Goal: Task Accomplishment & Management: Use online tool/utility

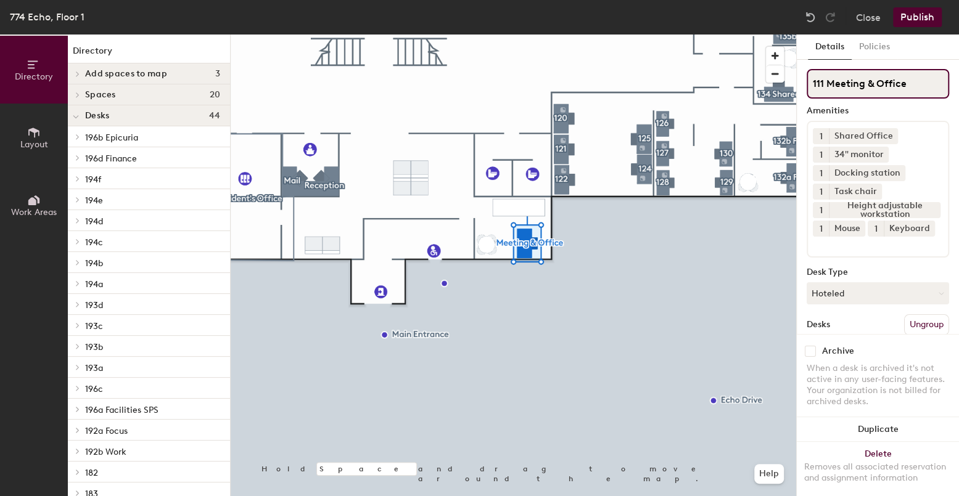
drag, startPoint x: 915, startPoint y: 81, endPoint x: 829, endPoint y: 88, distance: 86.0
click at [829, 88] on input "111 Meeting & Office" at bounding box center [878, 84] width 142 height 30
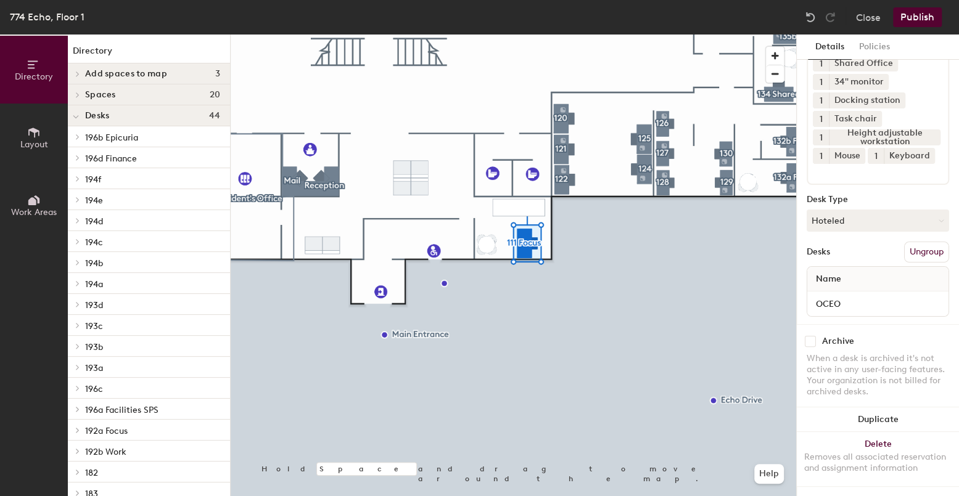
scroll to position [101, 0]
type input "111 Focus"
click at [826, 295] on input "OCEO" at bounding box center [878, 303] width 136 height 17
type input "Office"
click at [921, 242] on button "Ungroup" at bounding box center [926, 252] width 45 height 21
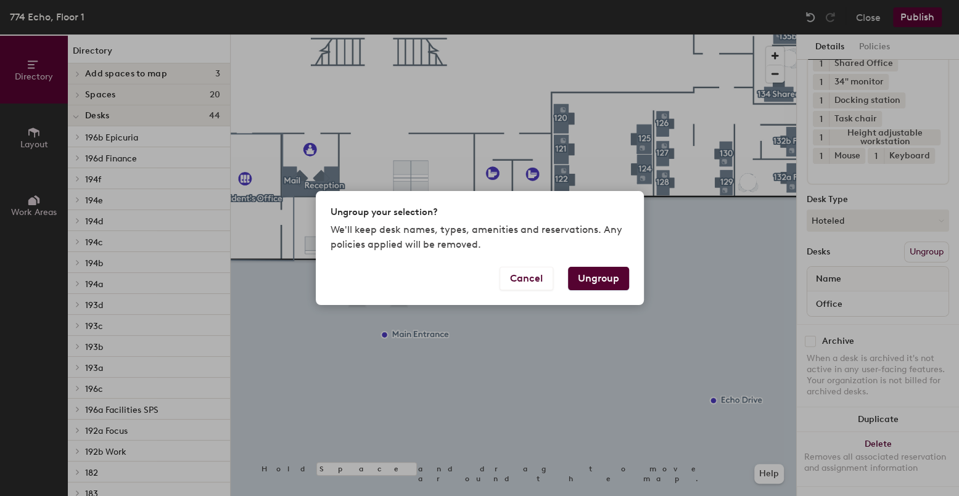
click at [610, 273] on button "Ungroup" at bounding box center [598, 278] width 61 height 23
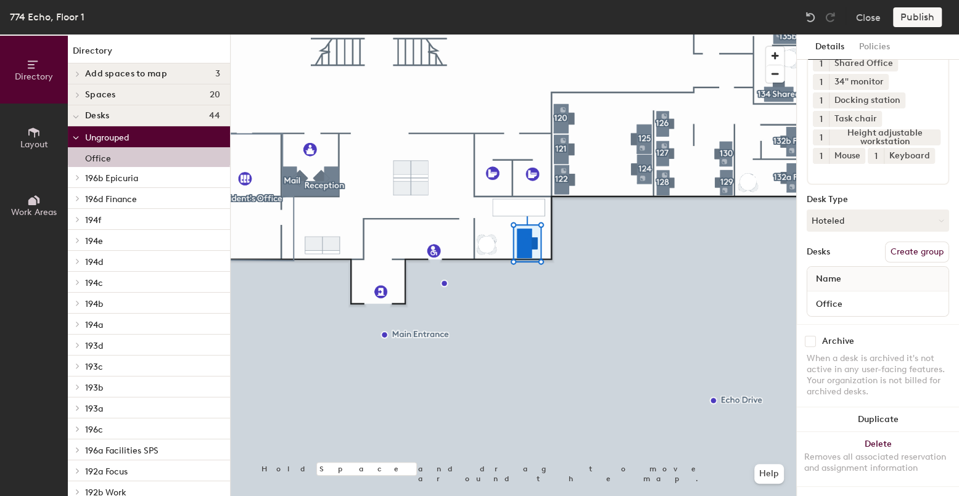
click at [889, 242] on button "Create group" at bounding box center [917, 252] width 64 height 21
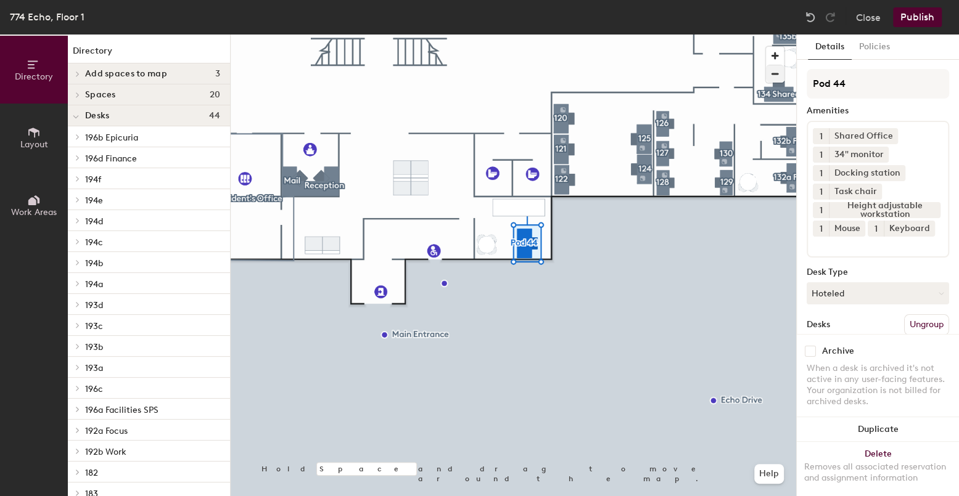
click at [742, 84] on div "Directory Layout Work Areas Directory Add spaces to map 3 160 Podcast & Video R…" at bounding box center [479, 266] width 959 height 462
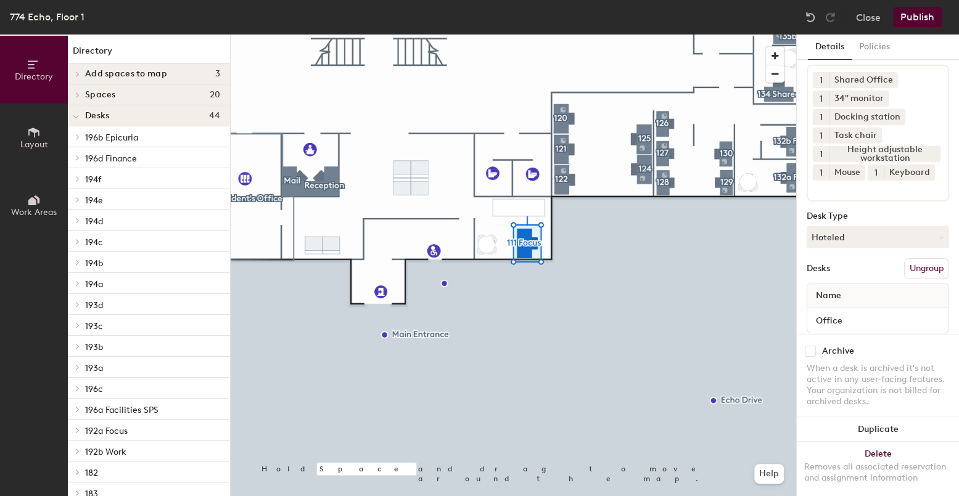
scroll to position [101, 0]
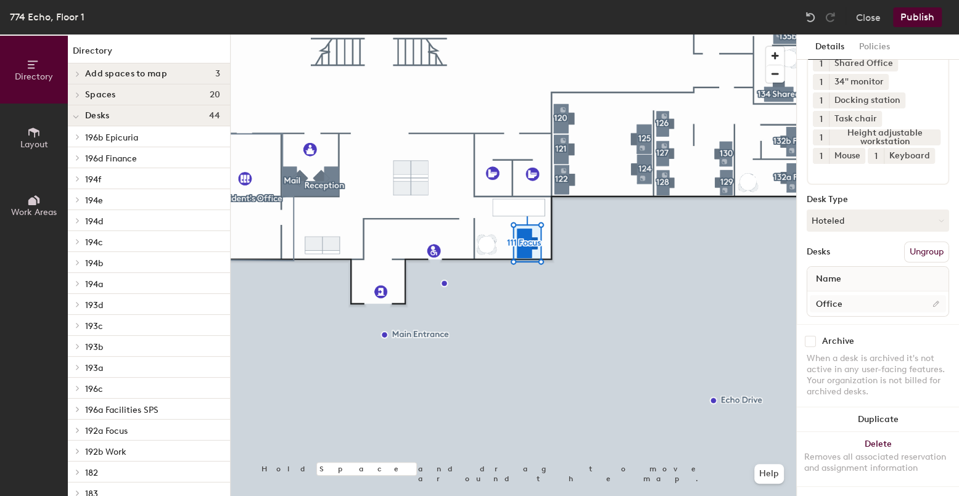
type input "111 Focus"
click at [841, 295] on input "Office" at bounding box center [878, 303] width 136 height 17
type input "Office of Corporate Services"
click at [927, 14] on button "Publish" at bounding box center [917, 17] width 49 height 20
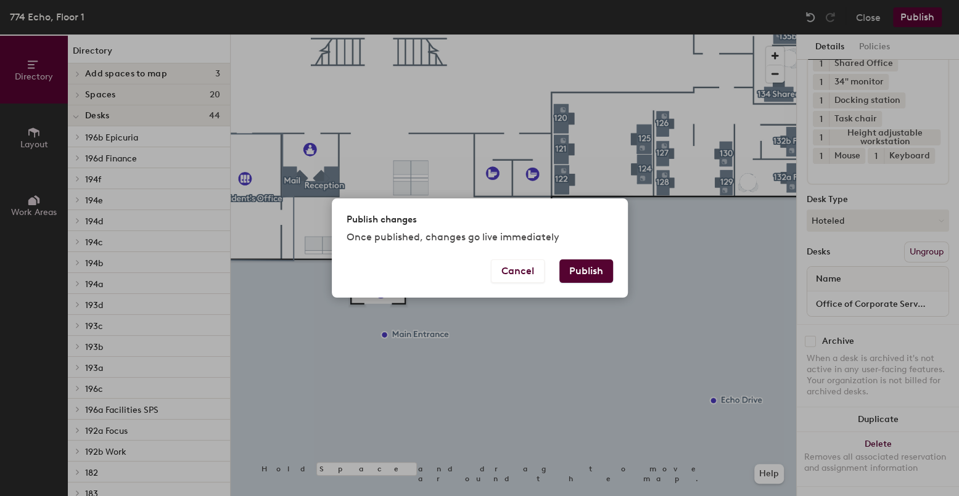
drag, startPoint x: 608, startPoint y: 267, endPoint x: 623, endPoint y: 269, distance: 14.9
click at [607, 267] on button "Publish" at bounding box center [586, 271] width 54 height 23
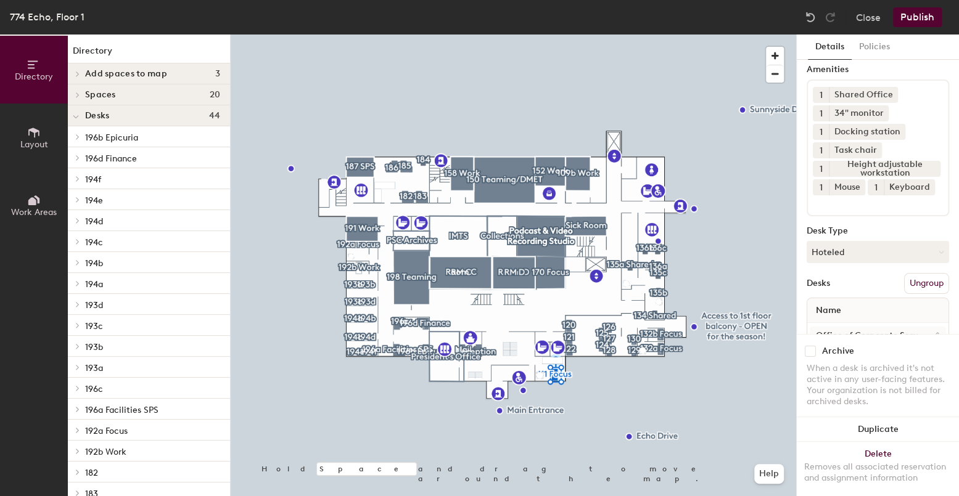
scroll to position [101, 0]
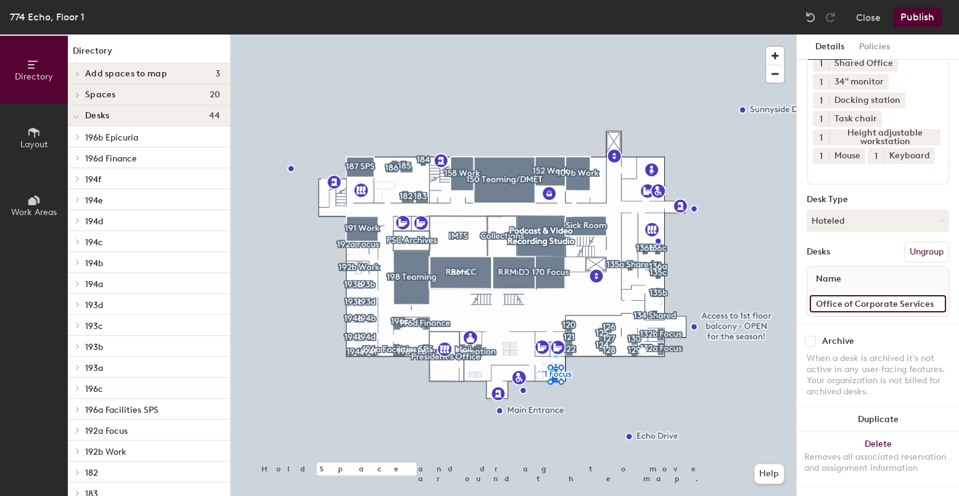
drag, startPoint x: 873, startPoint y: 297, endPoint x: 887, endPoint y: 295, distance: 14.9
click at [873, 297] on input "Office of Corporate Services" at bounding box center [878, 303] width 136 height 17
type input "Office of Corporate Services Neighborhood"
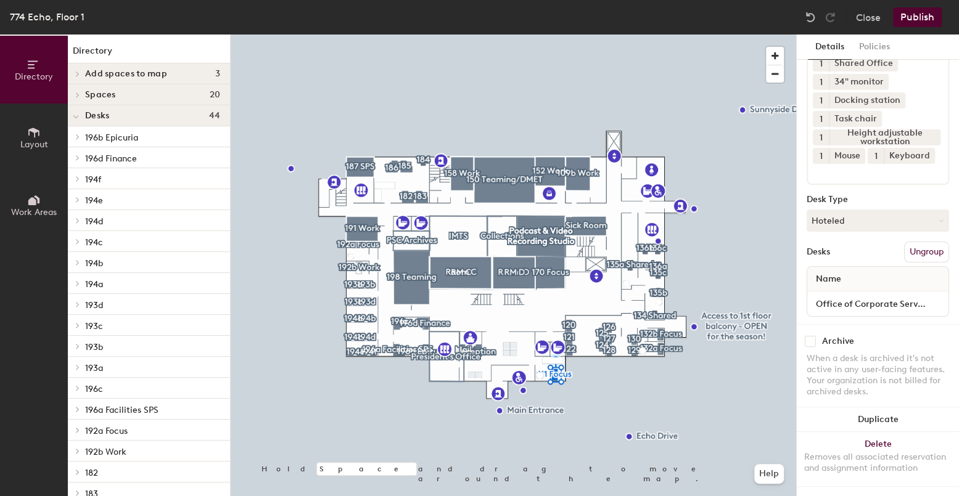
click at [918, 17] on button "Publish" at bounding box center [917, 17] width 49 height 20
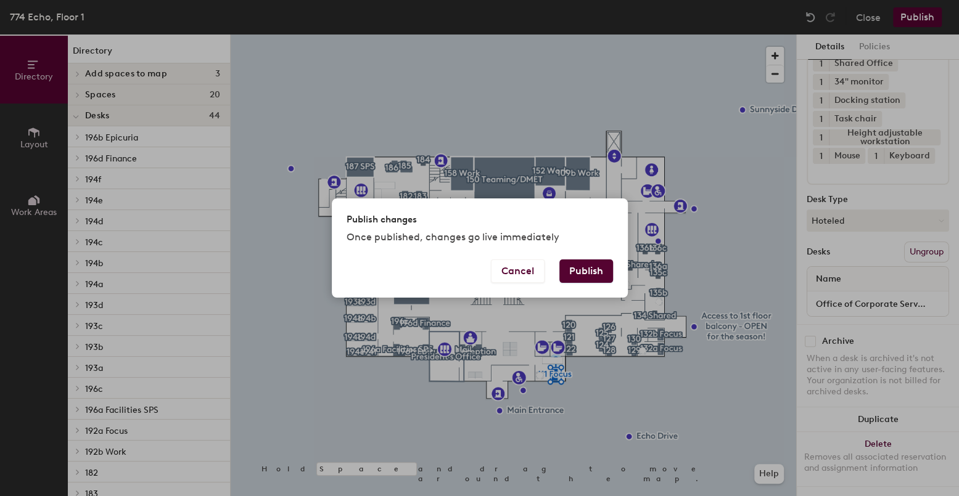
click at [598, 268] on button "Publish" at bounding box center [586, 271] width 54 height 23
